Goal: Task Accomplishment & Management: Use online tool/utility

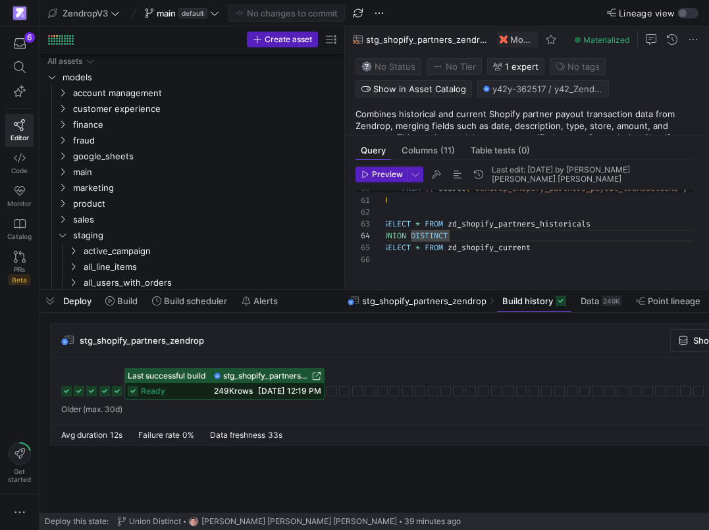
scroll to position [36, 62]
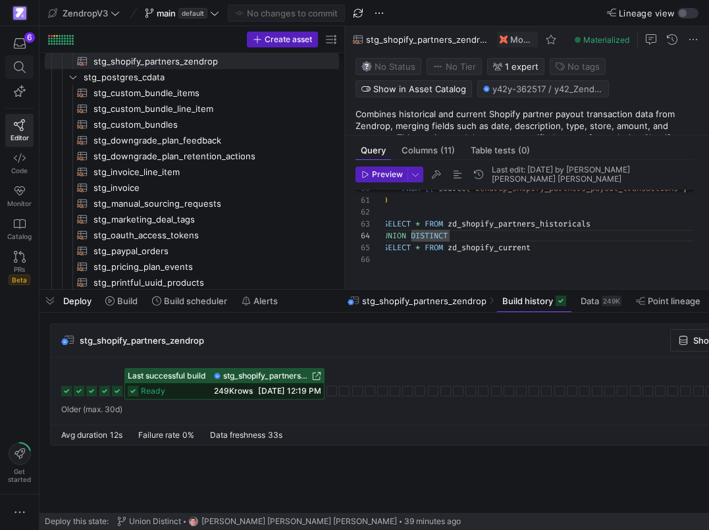
click at [26, 70] on span at bounding box center [19, 67] width 16 height 12
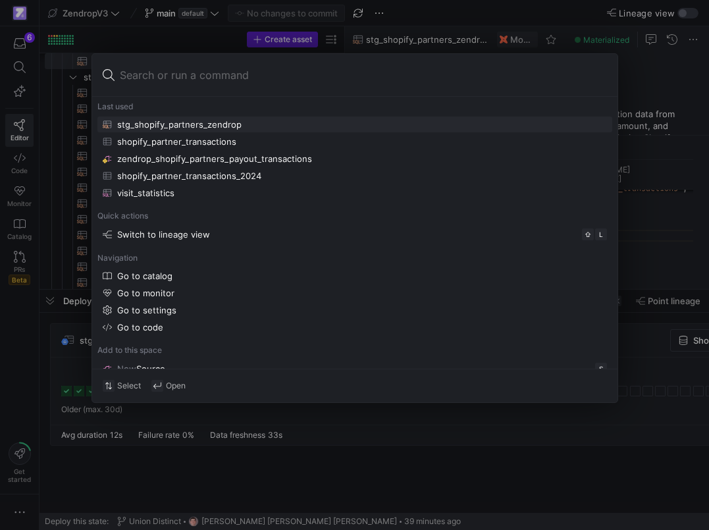
click at [13, 288] on div at bounding box center [354, 265] width 709 height 530
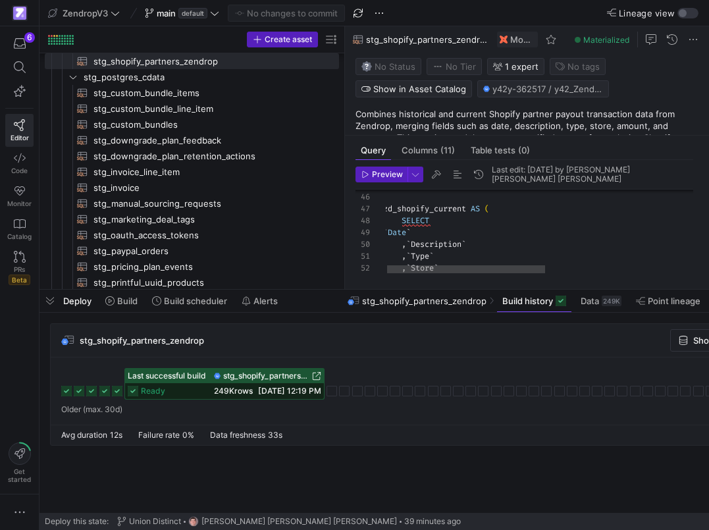
scroll to position [83, 52]
click at [447, 223] on div "SELECT zd_shopify_current AS ( ) , ` Date ` , ` Description ` , ` Type ` , ` St…" at bounding box center [693, 47] width 620 height 801
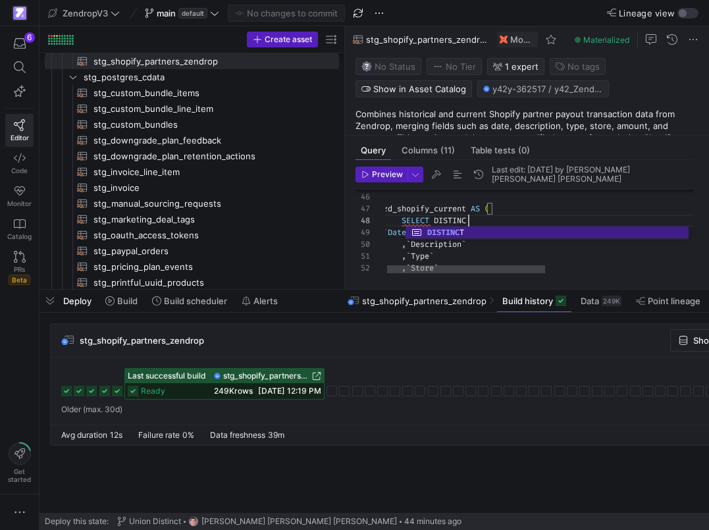
scroll to position [83, 90]
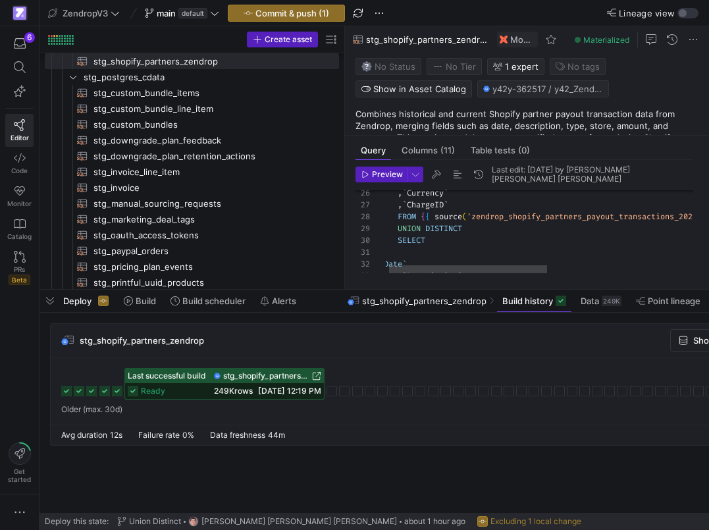
click at [479, 247] on div "SELECT UNION DISTINCT FROM { { source ( 'zendrop_shopify_partners_payout_transa…" at bounding box center [689, 280] width 620 height 801
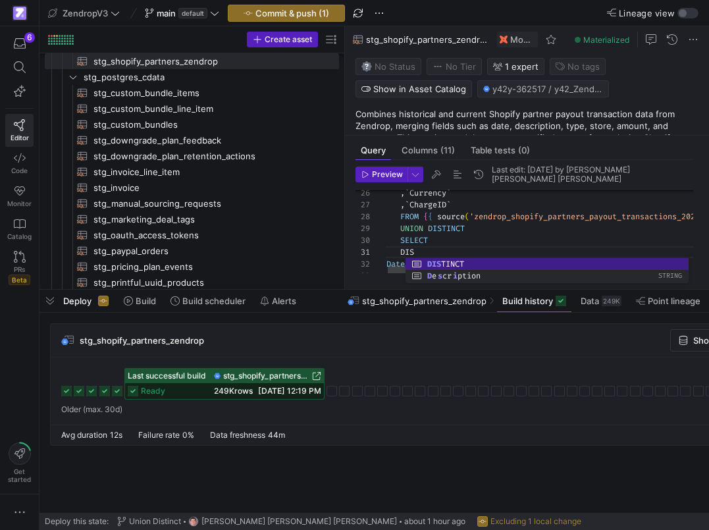
scroll to position [0, 56]
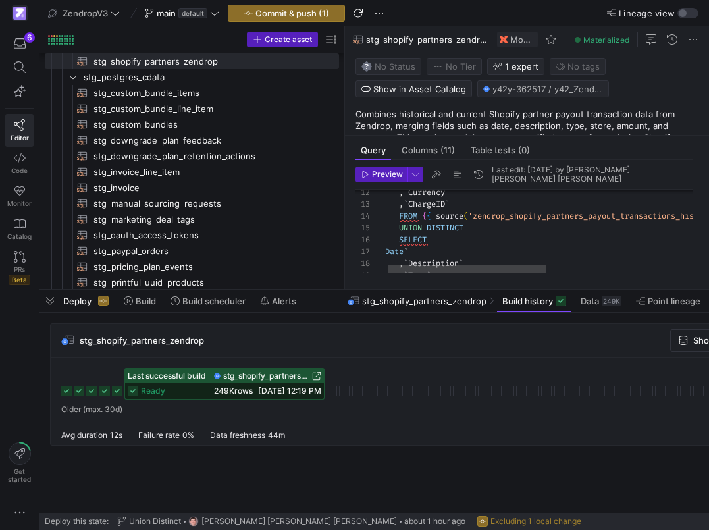
click at [440, 243] on div ", ` Type ` , ` Description ` ` Date ` SELECT UNION DISTINCT FROM { { source ( '…" at bounding box center [691, 445] width 620 height 801
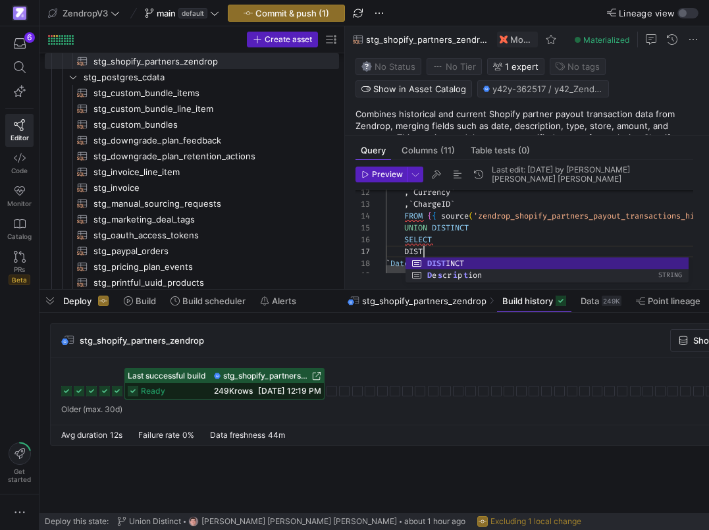
scroll to position [71, 57]
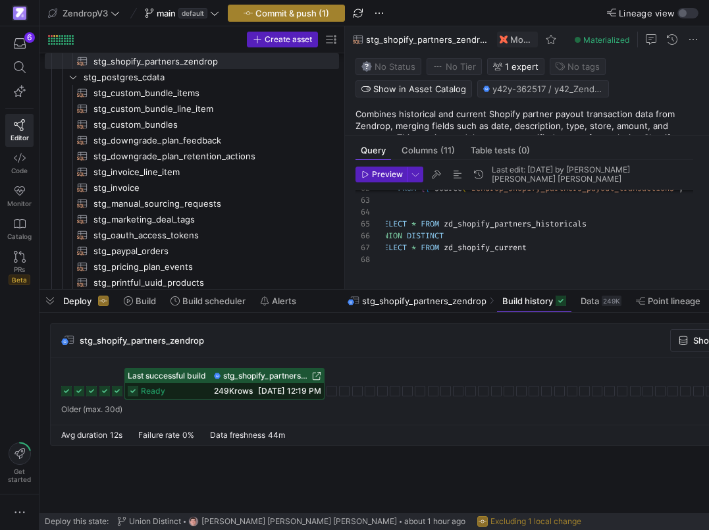
click at [329, 12] on span "Commit & push (1)" at bounding box center [292, 13] width 74 height 11
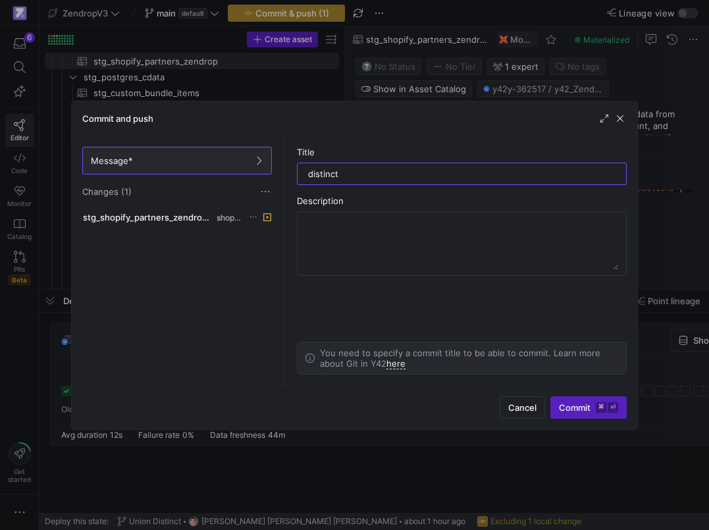
type input "distinct"
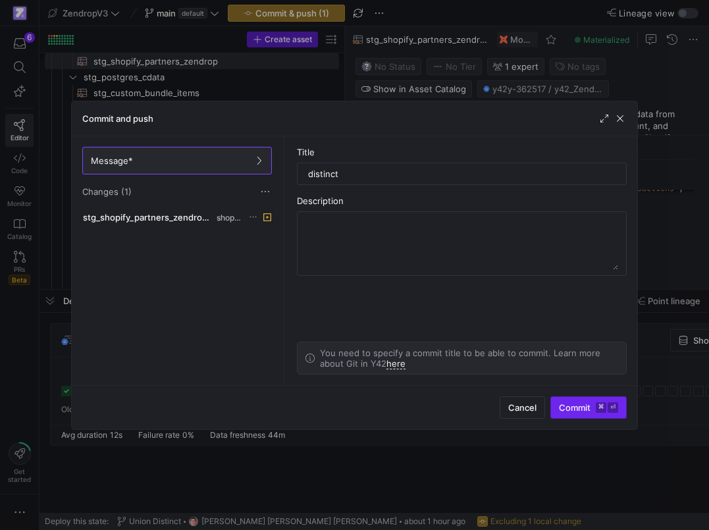
click at [574, 397] on span "submit" at bounding box center [588, 407] width 75 height 21
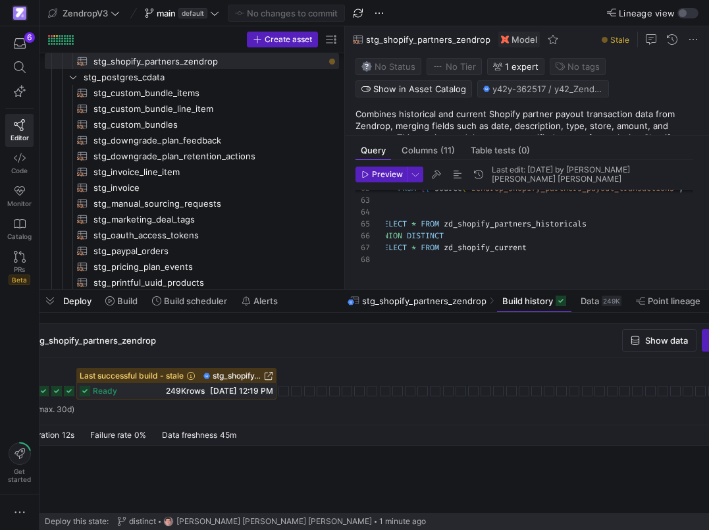
scroll to position [0, 143]
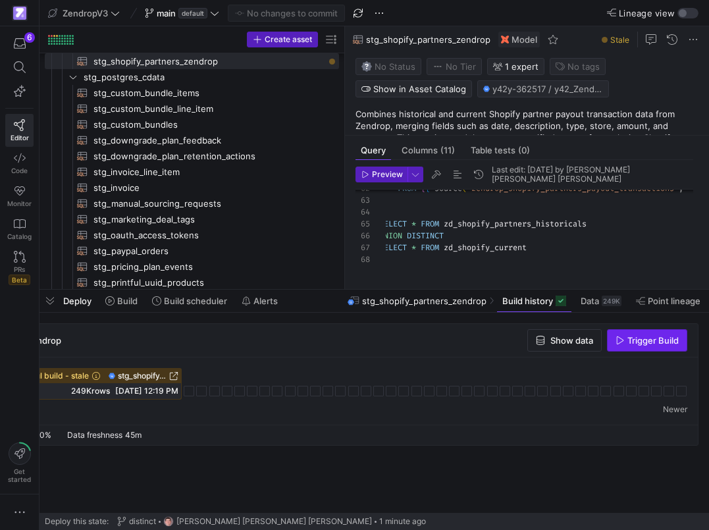
click at [634, 339] on span "Trigger Build" at bounding box center [652, 340] width 51 height 11
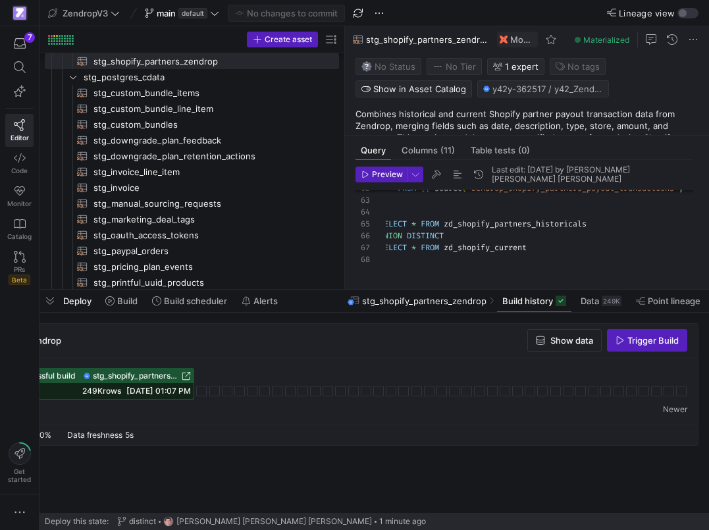
scroll to position [0, 0]
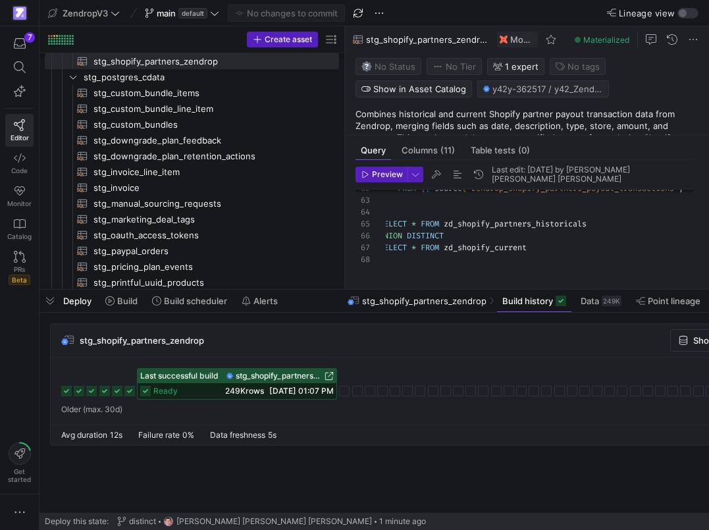
click at [230, 390] on span "249K rows" at bounding box center [244, 391] width 39 height 10
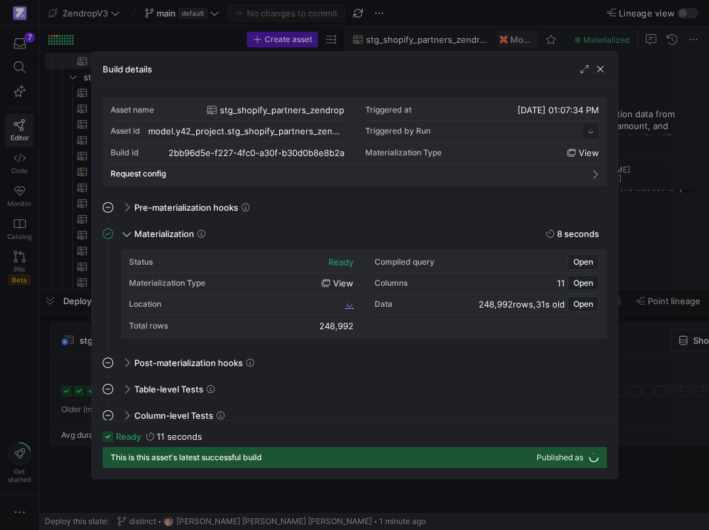
scroll to position [119, 0]
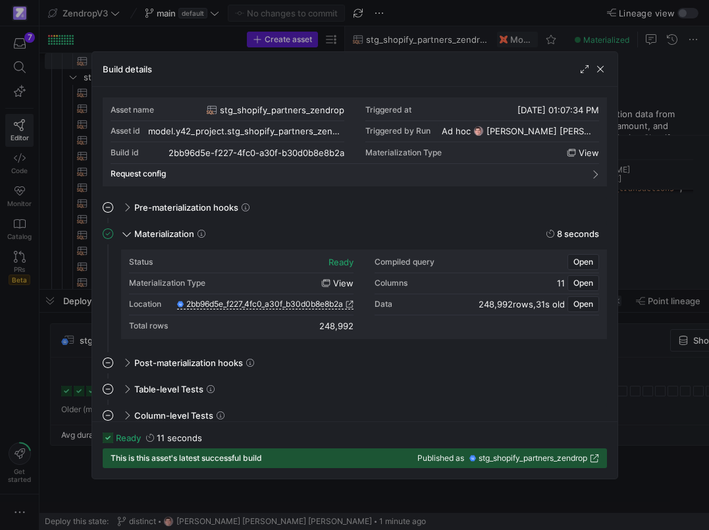
click at [77, 378] on div at bounding box center [354, 265] width 709 height 530
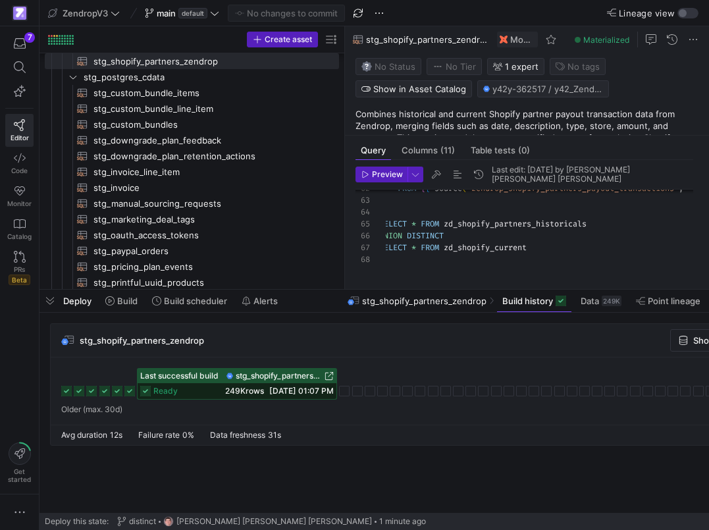
click at [131, 393] on icon at bounding box center [129, 391] width 11 height 11
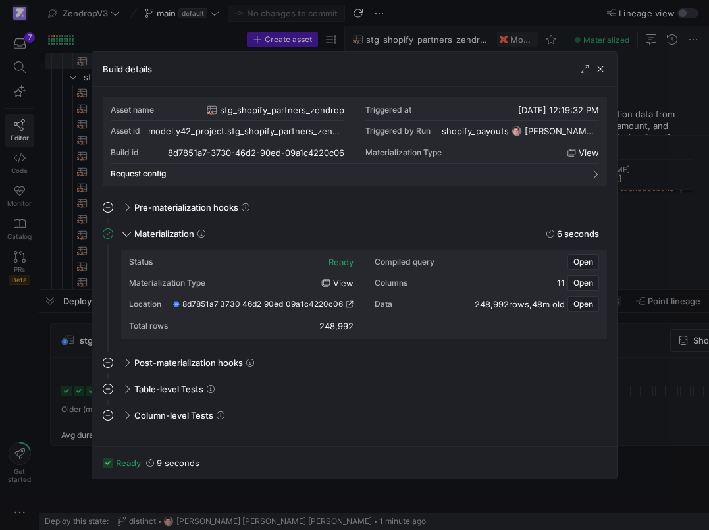
click at [77, 391] on div at bounding box center [354, 265] width 709 height 530
